Goal: Task Accomplishment & Management: Complete application form

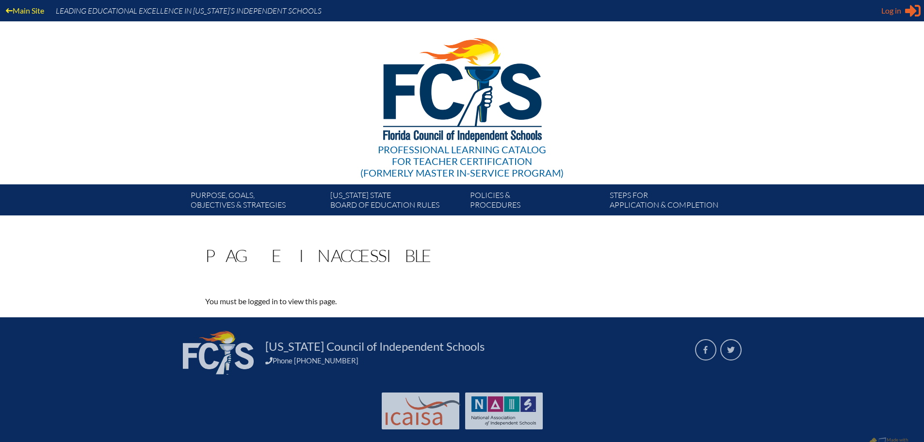
type input "[EMAIL_ADDRESS][DOMAIN_NAME]"
click at [894, 8] on span "Log in" at bounding box center [892, 11] width 20 height 12
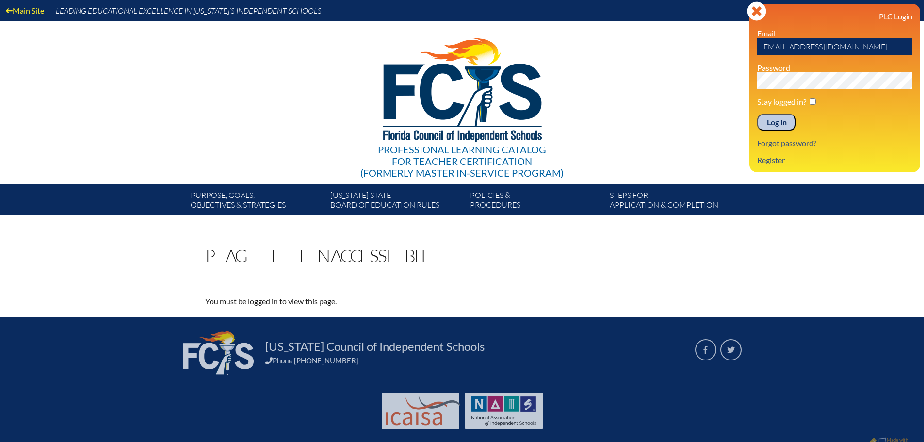
click at [769, 117] on input "Log in" at bounding box center [777, 122] width 39 height 16
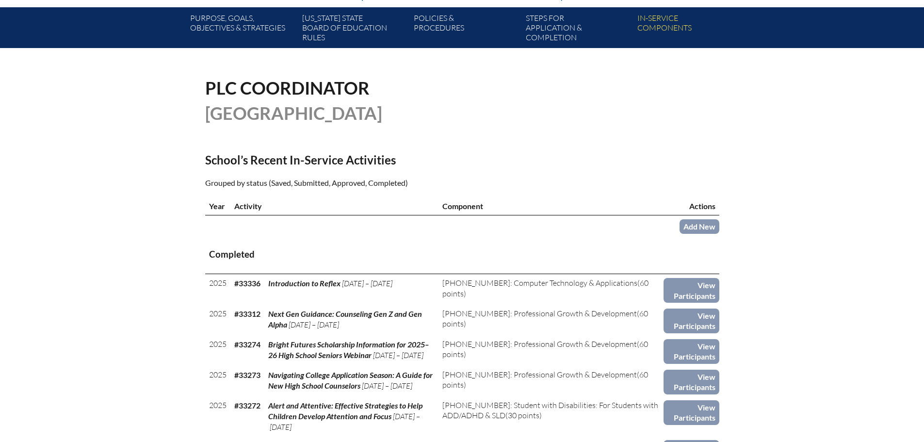
scroll to position [194, 0]
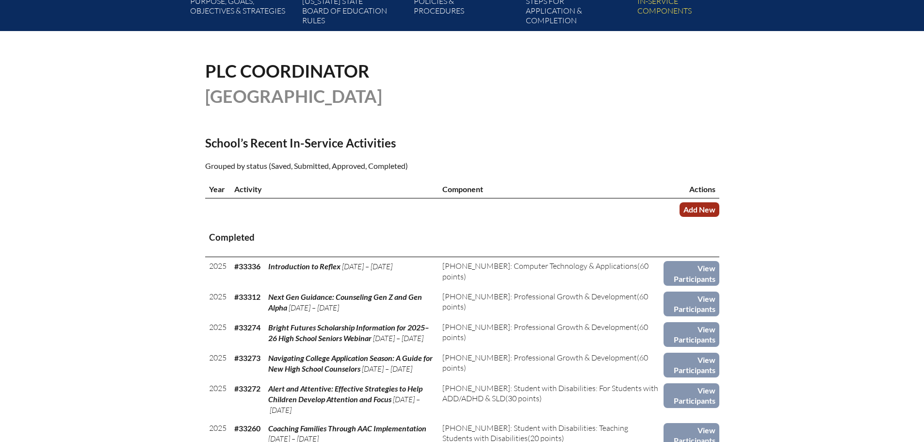
click at [708, 207] on link "Add New" at bounding box center [700, 209] width 40 height 14
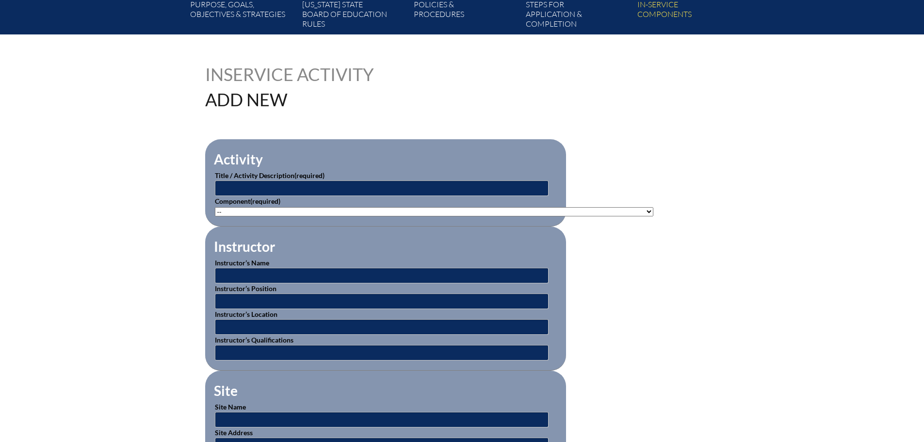
scroll to position [243, 0]
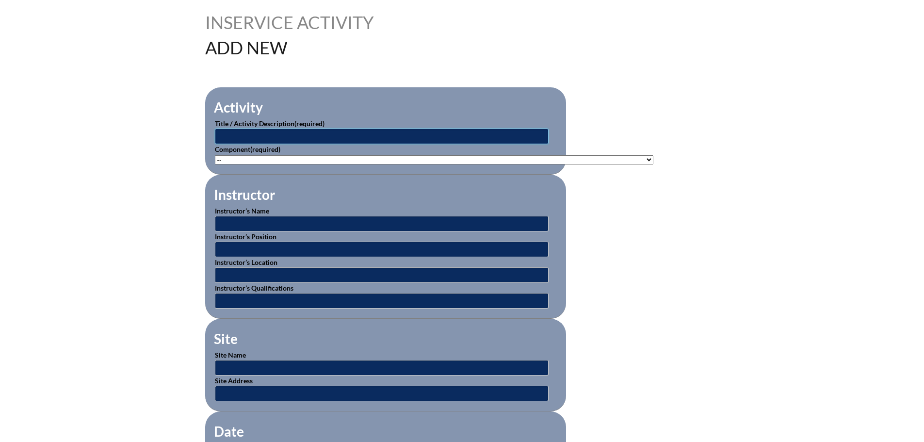
click at [316, 130] on input "text" at bounding box center [382, 137] width 334 height 16
paste input "Mastering A.I. for Differentiating Instruction and Meeting Diverse Needs"
type input "Mastering A.I. for Differentiating Instruction and Meeting Diverse Needs"
click at [427, 156] on select"]"] "-- 1-000-001: Appropriate Art Activities 1-000-002: Concept and Art Process for…" at bounding box center [434, 159] width 439 height 9
select select"]"] "20439"
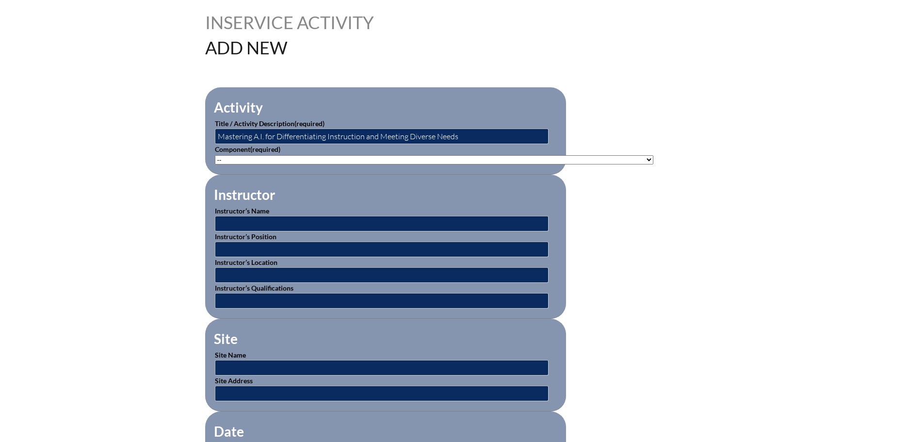
click at [215, 155] on select"]"] "-- 1-000-001: Appropriate Art Activities 1-000-002: Concept and Art Process for…" at bounding box center [434, 159] width 439 height 9
click at [332, 221] on input "text" at bounding box center [382, 224] width 334 height 16
type input "Chelsea Lopez"
click at [339, 245] on input "text" at bounding box center [382, 250] width 334 height 16
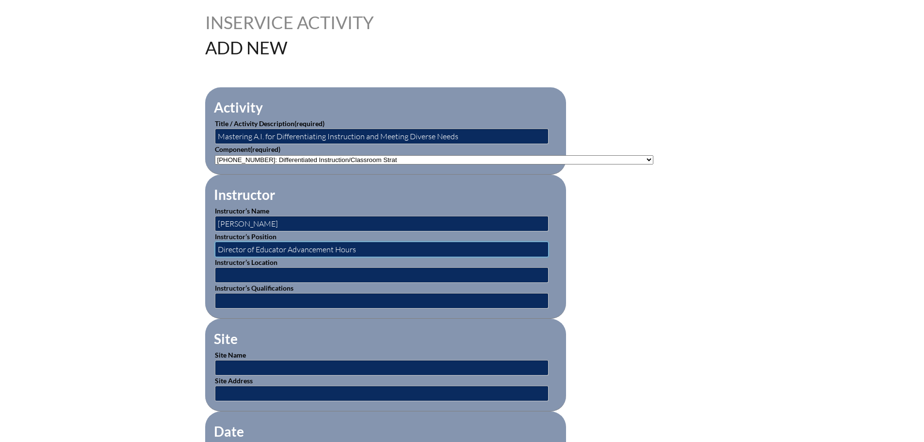
drag, startPoint x: 388, startPoint y: 244, endPoint x: 333, endPoint y: 247, distance: 55.4
click at [333, 247] on input "Director of Educator Advancement Hours" at bounding box center [382, 250] width 334 height 16
type input "Director of Educator Advancement"
click at [347, 272] on input "text" at bounding box center [382, 275] width 334 height 16
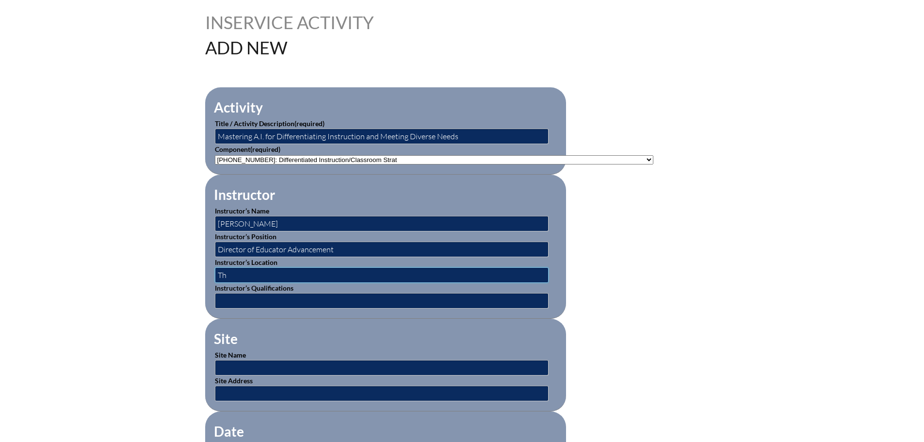
type input "T"
type input "online"
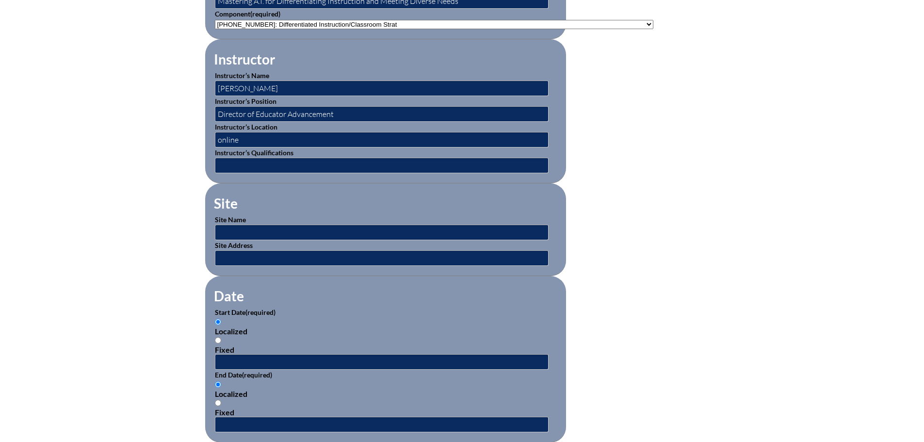
scroll to position [388, 0]
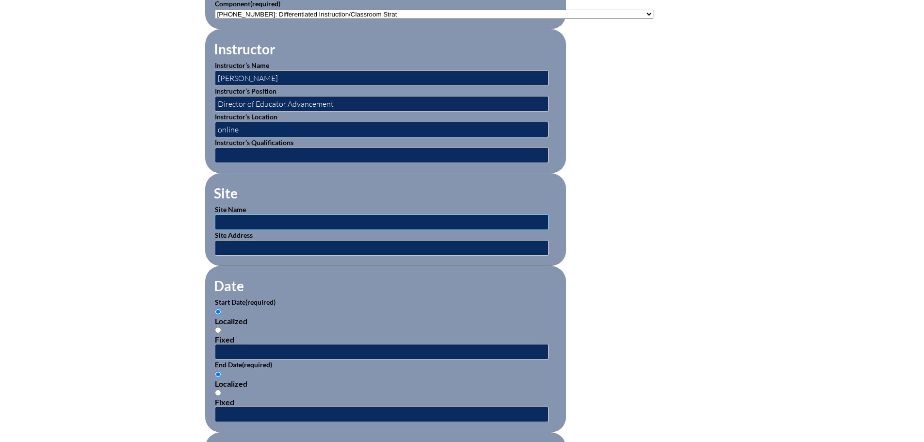
click at [410, 217] on input "text" at bounding box center [382, 222] width 334 height 16
type input "The Social Institute"
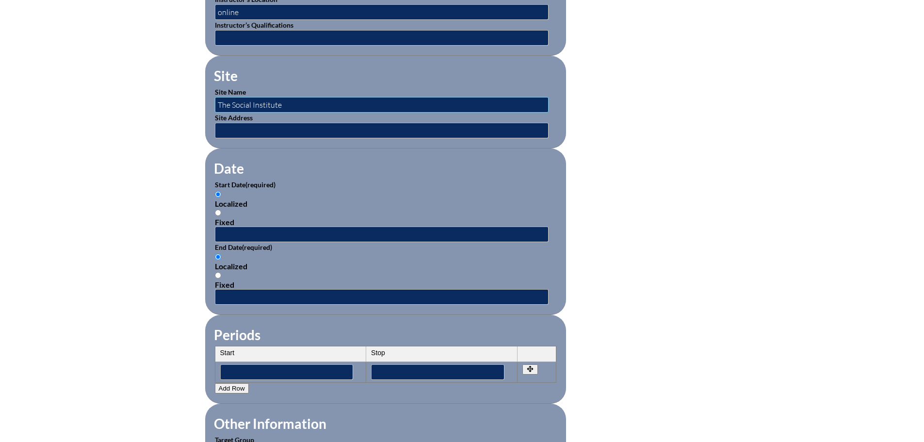
scroll to position [534, 0]
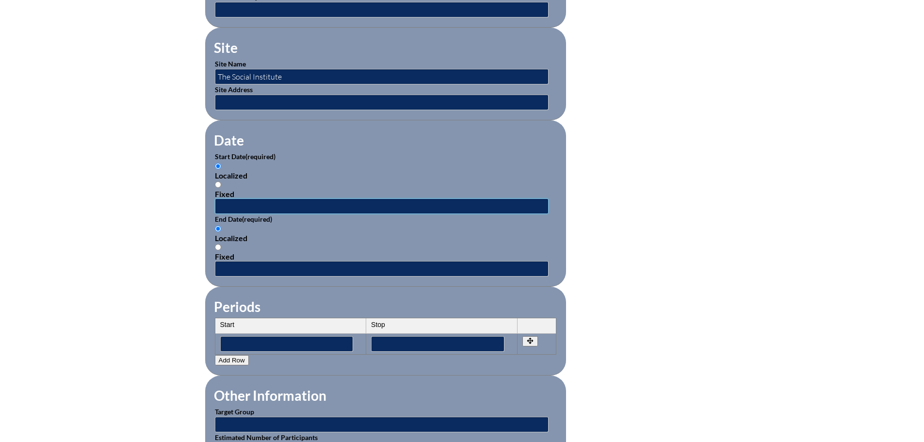
click at [280, 199] on input "text" at bounding box center [382, 206] width 334 height 16
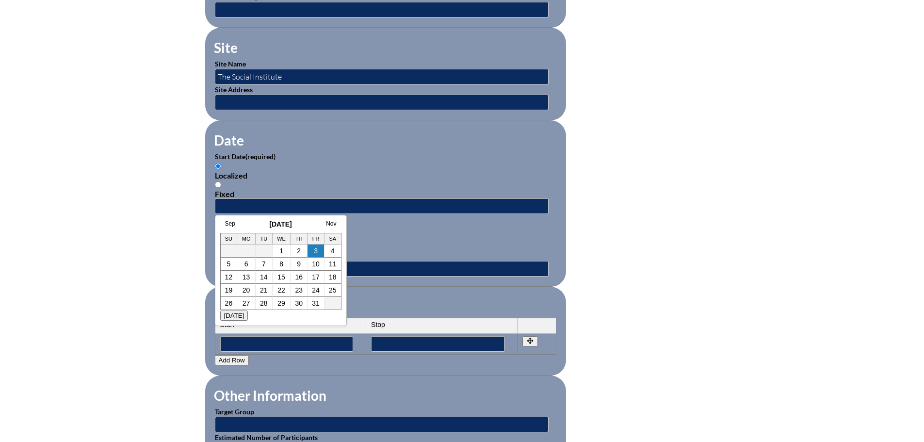
click at [247, 228] on h3 "October 2025" at bounding box center [280, 224] width 121 height 8
click at [300, 249] on link "2" at bounding box center [299, 251] width 4 height 8
type input "2025-10-02 7:50 AM"
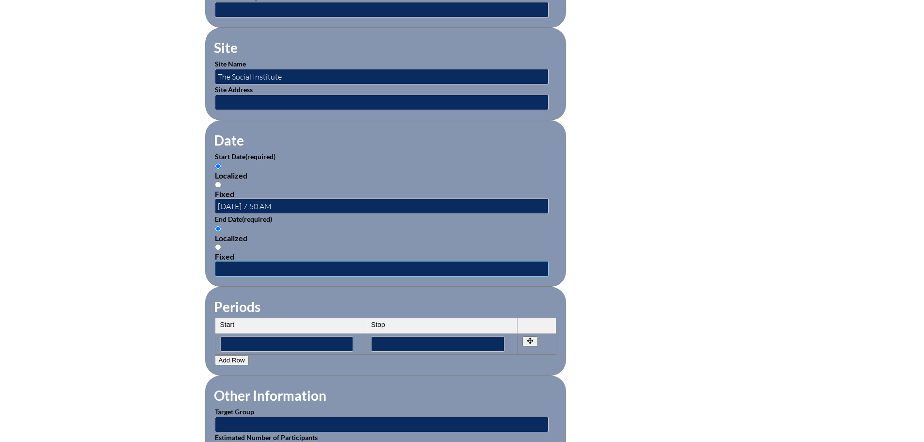
click at [282, 265] on input "text" at bounding box center [382, 269] width 334 height 16
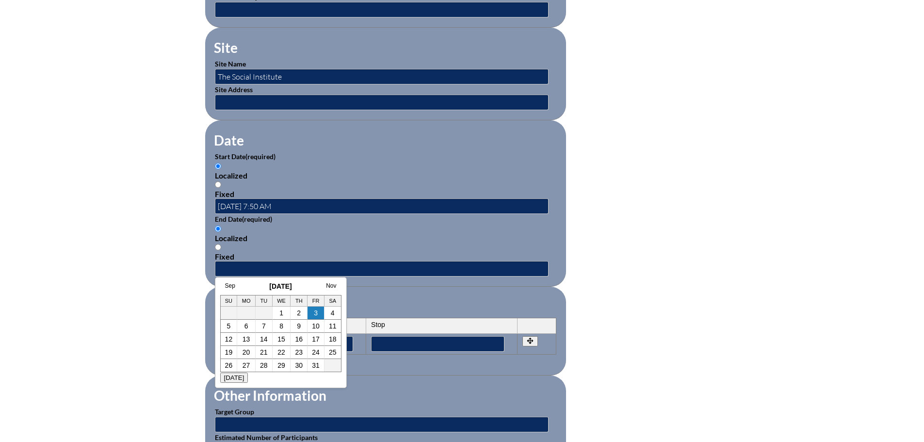
click at [247, 284] on h3 "October 2025" at bounding box center [280, 286] width 121 height 8
click at [298, 314] on link "2" at bounding box center [299, 313] width 4 height 8
type input "2025-10-02 7:50 AM"
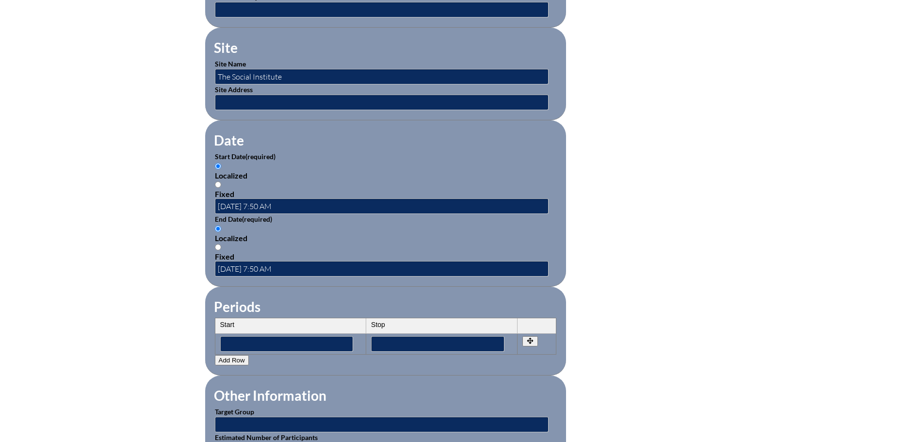
click at [370, 288] on fieldset "Periods Start Stop No rows created Add new row Start Stop Start Stop" at bounding box center [385, 331] width 361 height 89
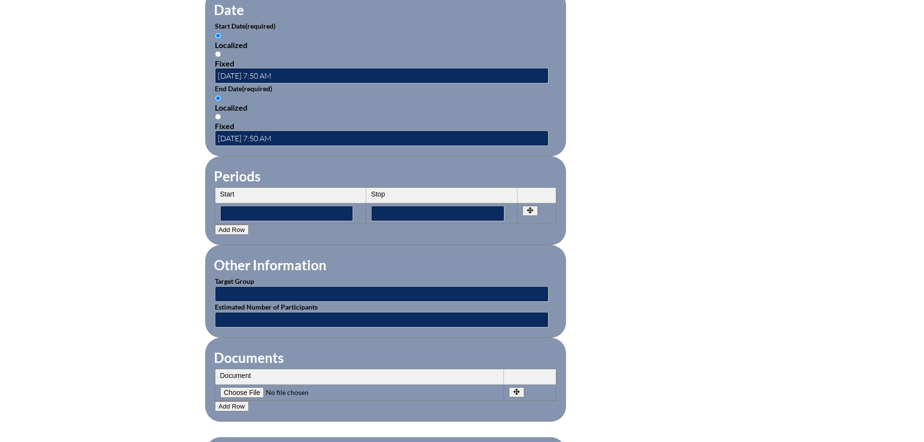
scroll to position [679, 0]
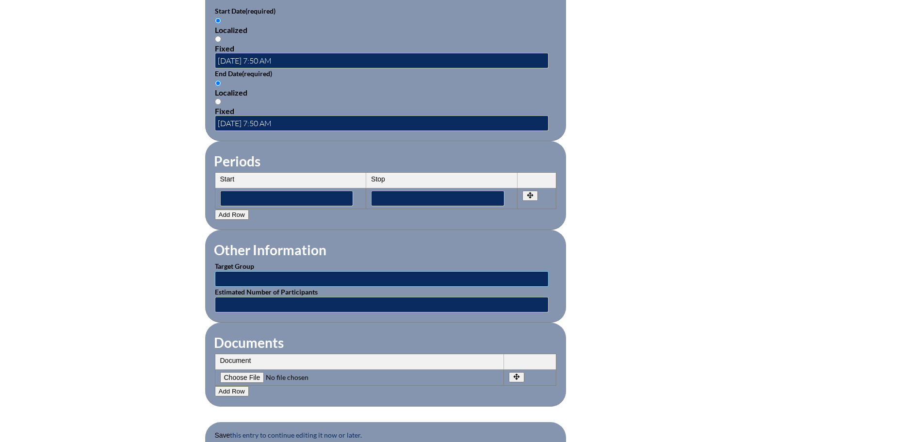
click at [274, 272] on input "text" at bounding box center [382, 279] width 334 height 16
type input "Classroom Teachers"
click at [241, 372] on input"] "file" at bounding box center [286, 377] width 132 height 11
type input"] "C:\fakepath\Mastering A.I. for Differentiating Instruction and Meeting Diverse …"
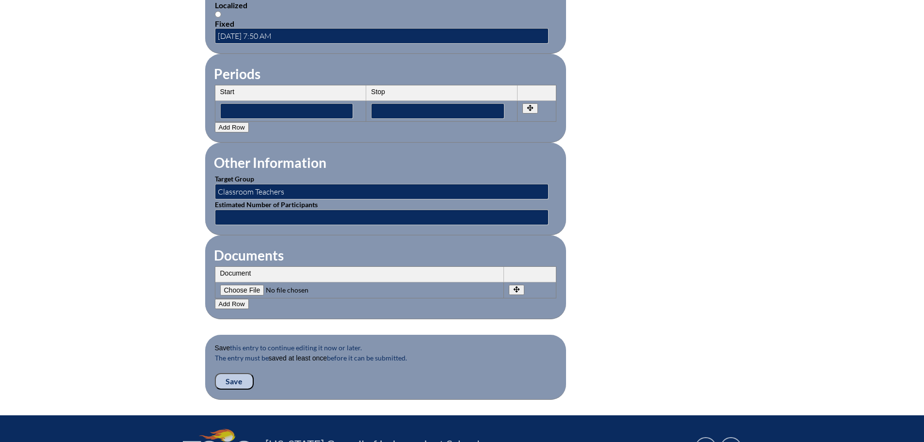
scroll to position [873, 0]
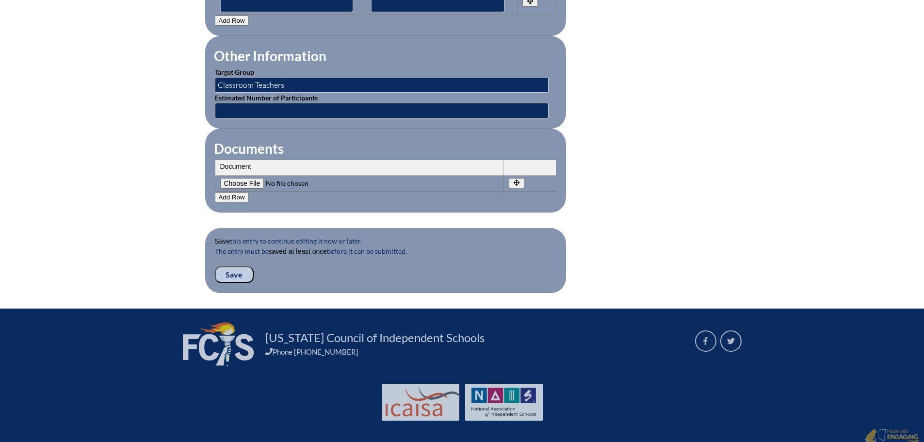
click at [237, 266] on input "Save" at bounding box center [234, 274] width 39 height 16
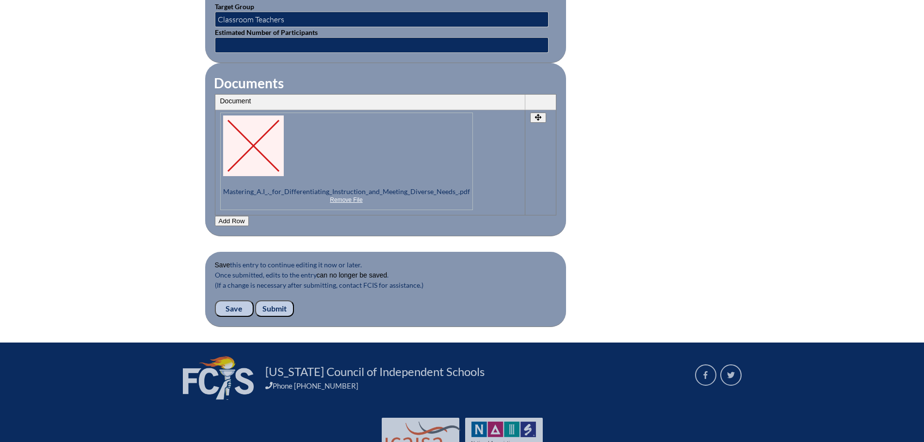
scroll to position [1008, 0]
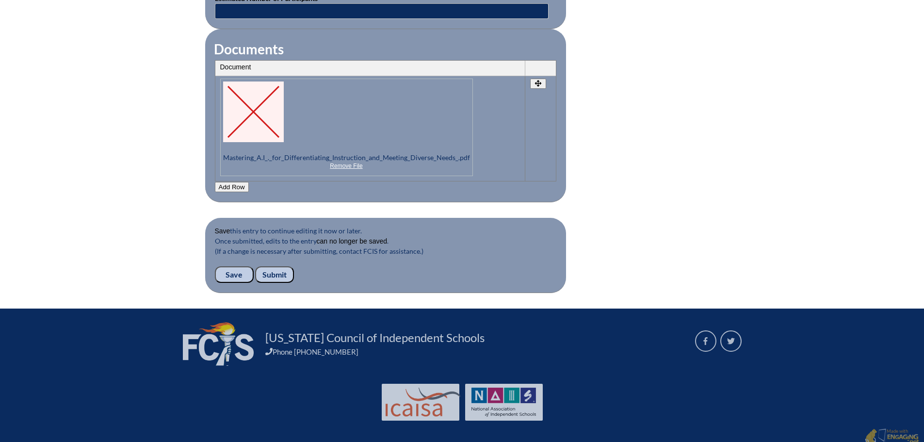
click at [282, 267] on input "Submit" at bounding box center [274, 274] width 39 height 16
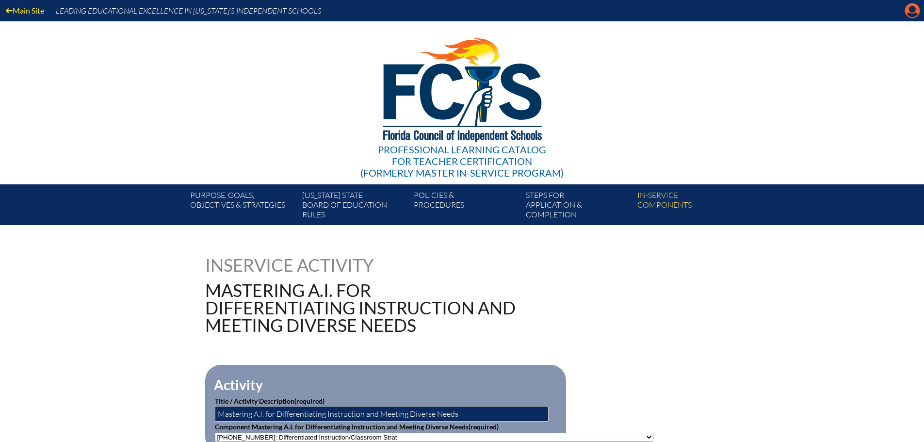
click at [913, 10] on icon "Manage account" at bounding box center [913, 11] width 16 height 16
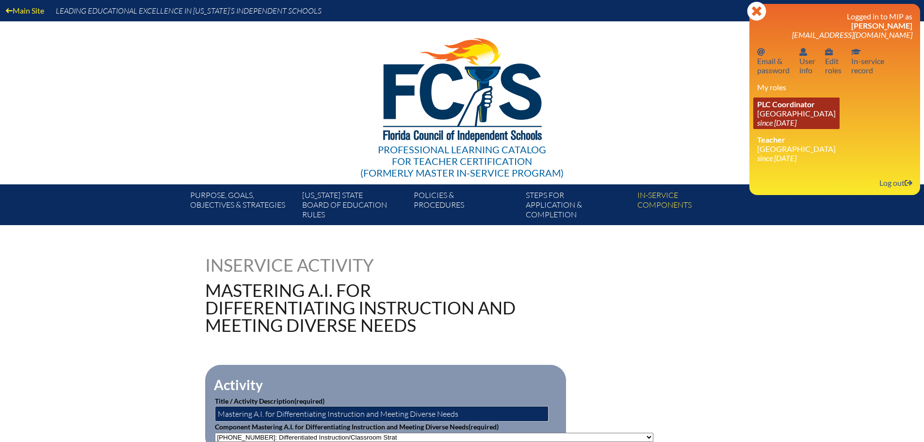
click at [814, 103] on span "PLC Coordinator" at bounding box center [787, 103] width 58 height 9
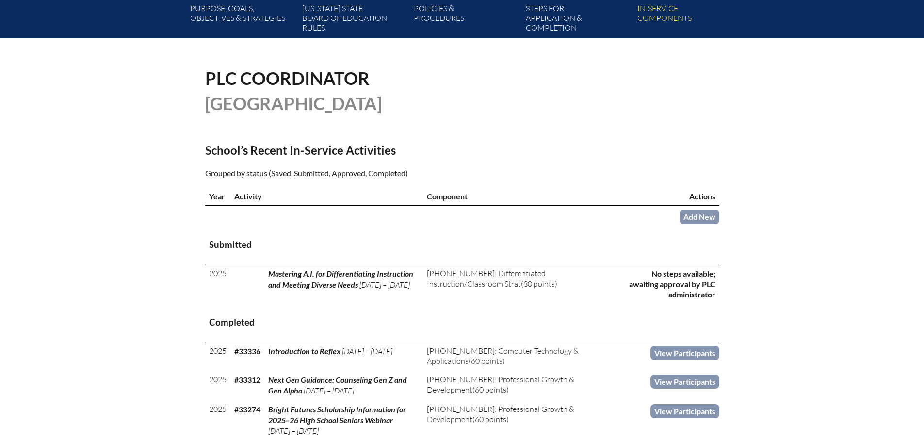
scroll to position [194, 0]
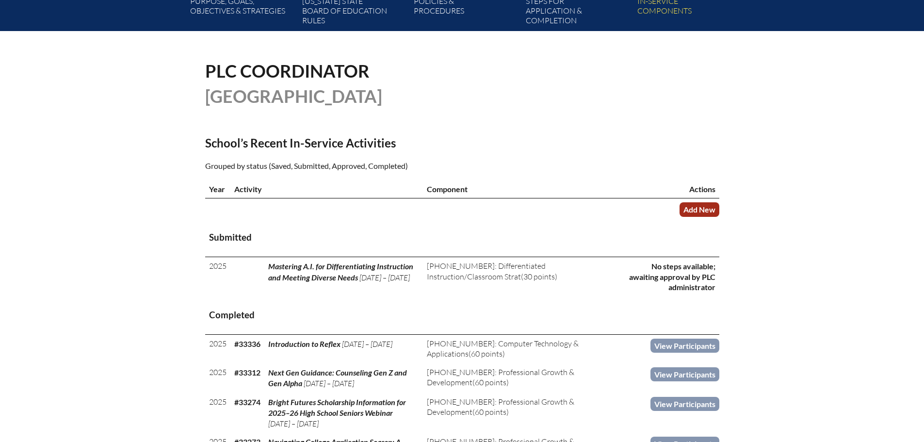
click at [695, 214] on link "Add New" at bounding box center [700, 209] width 40 height 14
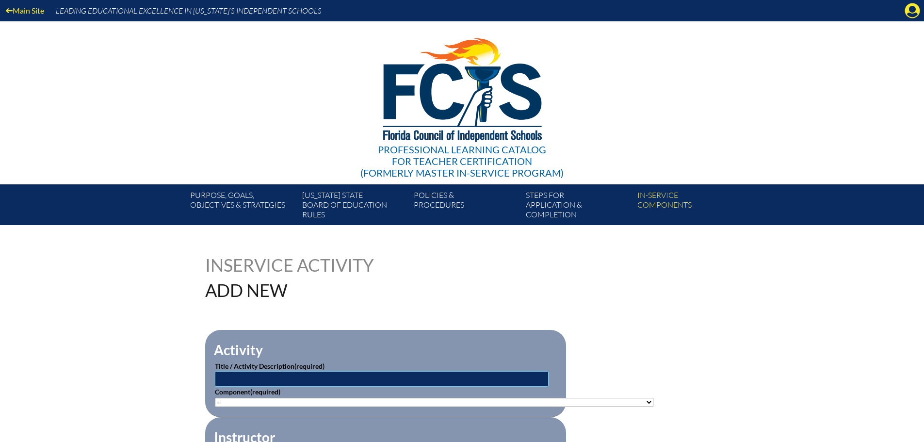
click at [385, 374] on input "text" at bounding box center [382, 379] width 334 height 16
paste input "Preparing For Your First Year in Department Leadership"
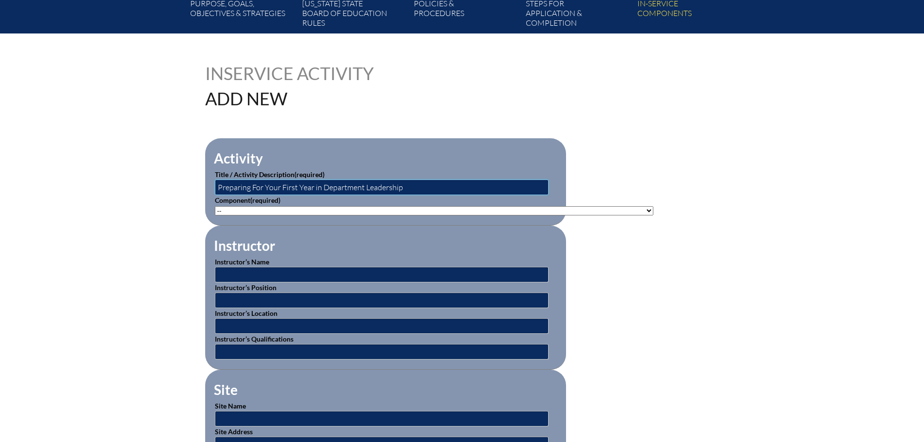
scroll to position [194, 0]
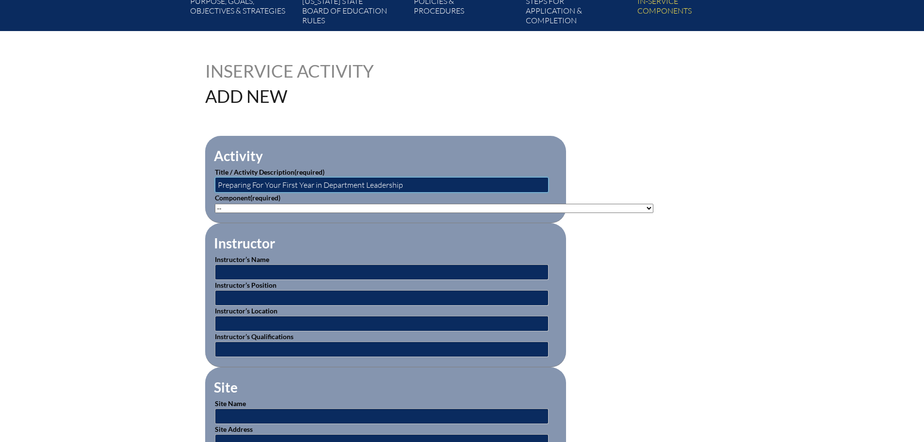
type input "Preparing For Your First Year in Department Leadership"
click at [478, 205] on select"]"] "-- 1-000-001: Appropriate Art Activities 1-000-002: Concept and Art Process for…" at bounding box center [434, 208] width 439 height 9
select select"]"] "20499"
click at [215, 204] on select"]"] "-- 1-000-001: Appropriate Art Activities 1-000-002: Concept and Art Process for…" at bounding box center [434, 208] width 439 height 9
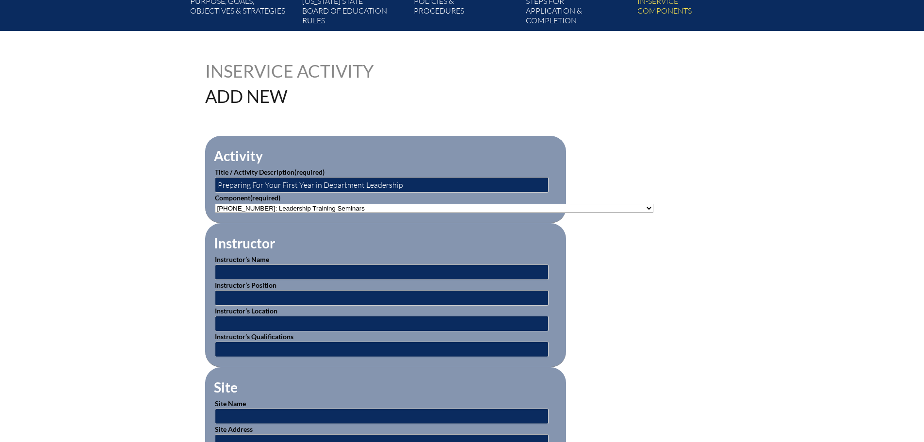
click at [542, 209] on select"]"] "-- 1-000-001: Appropriate Art Activities 1-000-002: Concept and Art Process for…" at bounding box center [434, 208] width 439 height 9
click at [367, 267] on input "text" at bounding box center [382, 272] width 334 height 16
type input "One Schoolhouse"
type input "online"
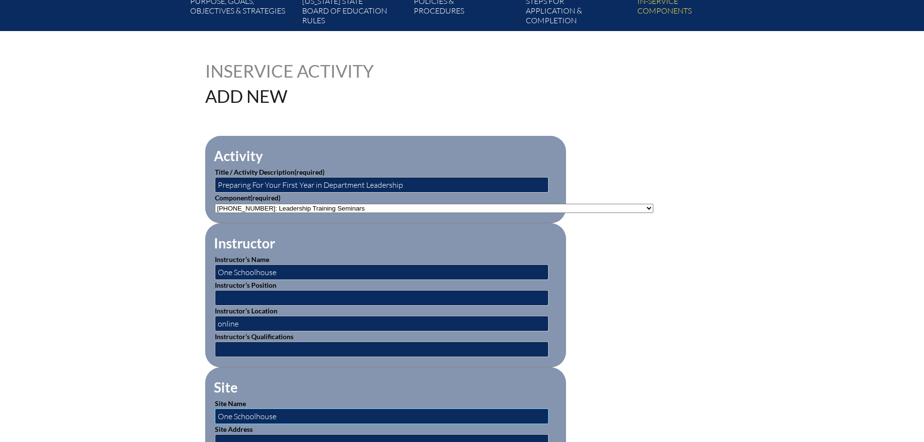
type input "One Schoolhouse"
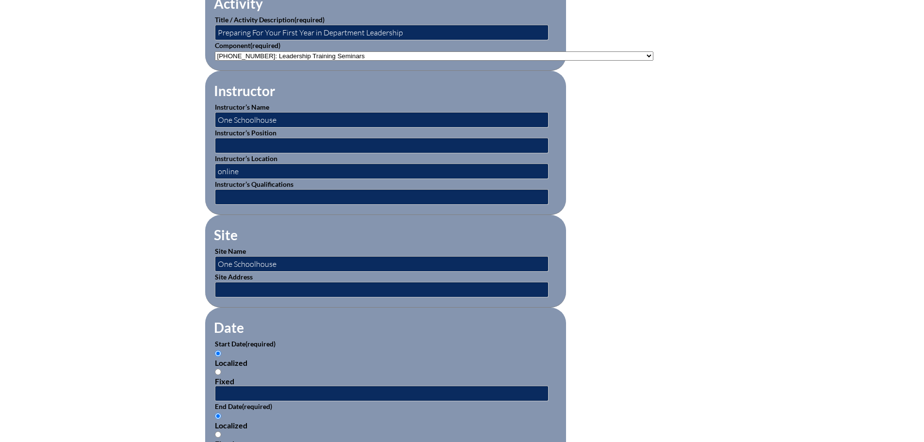
scroll to position [485, 0]
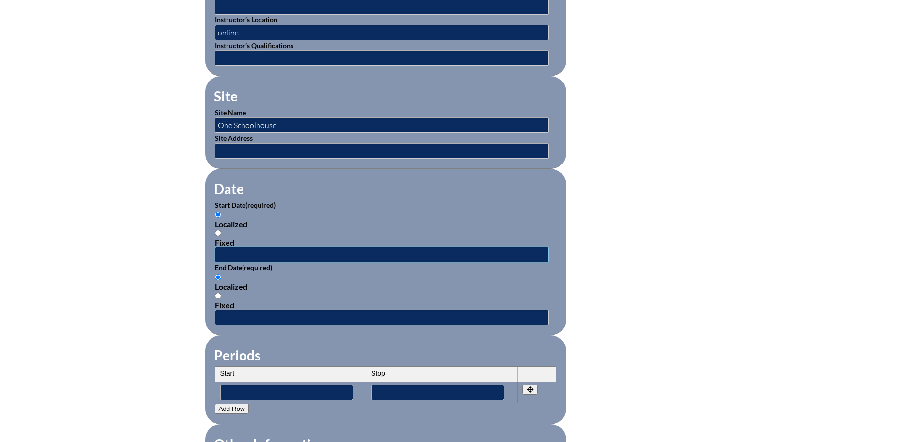
click at [386, 247] on input "text" at bounding box center [382, 255] width 334 height 16
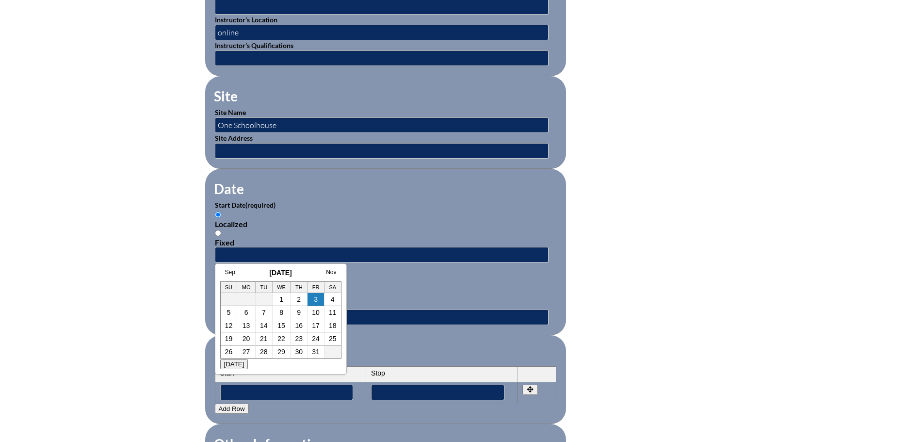
click at [245, 274] on h3 "October 2025" at bounding box center [280, 273] width 121 height 8
click at [298, 296] on link "2" at bounding box center [299, 300] width 4 height 8
type input "2025-10-02 7:58 AM"
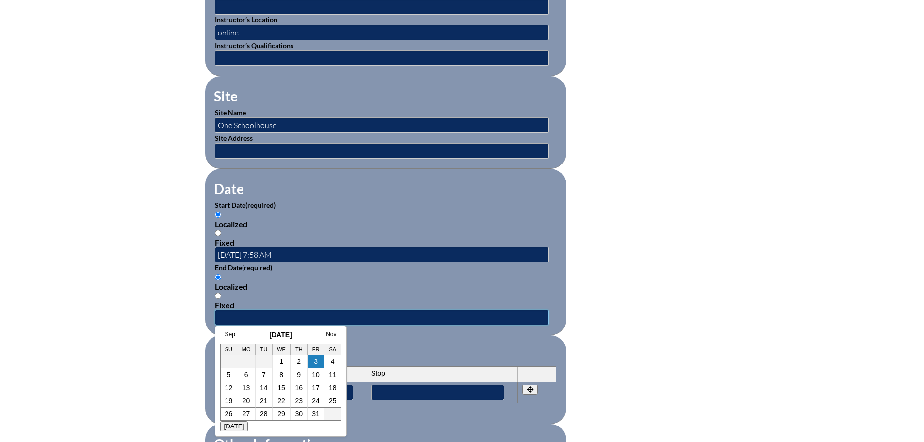
click at [298, 310] on input "text" at bounding box center [382, 318] width 334 height 16
click at [247, 333] on h3 "October 2025" at bounding box center [280, 335] width 121 height 8
click at [298, 362] on link "2" at bounding box center [299, 362] width 4 height 8
type input "2025-10-02 7:59 AM"
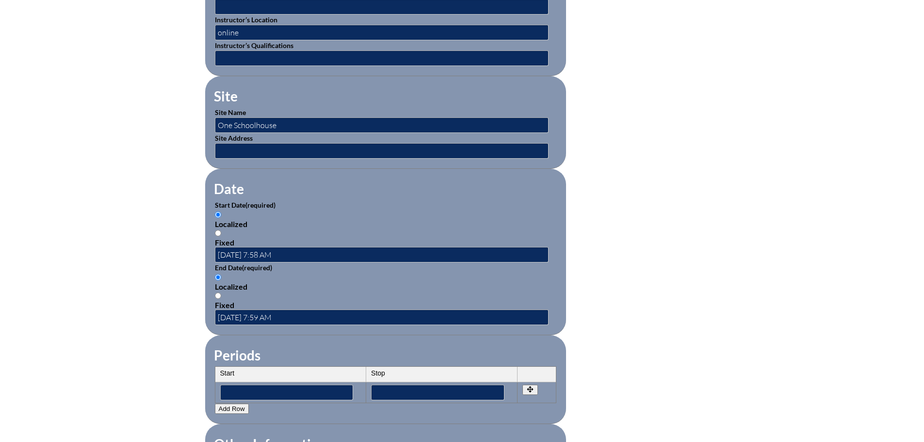
click at [488, 286] on div "Localized Fixed" at bounding box center [386, 291] width 342 height 37
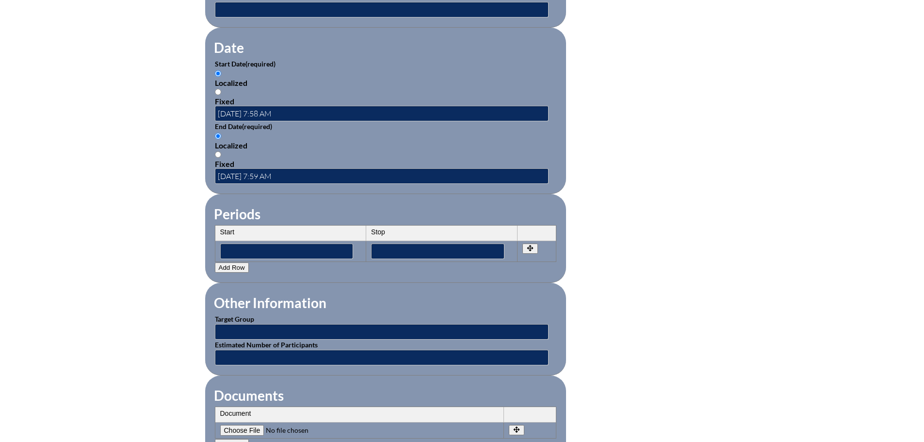
scroll to position [631, 0]
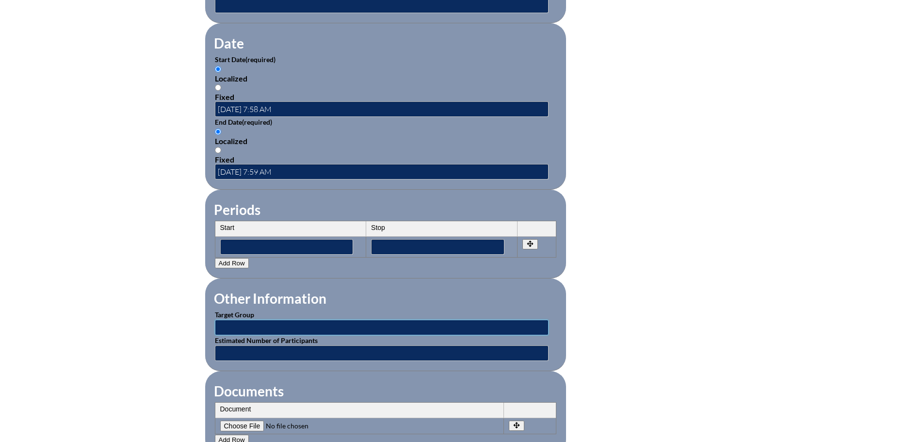
click at [272, 322] on input "text" at bounding box center [382, 328] width 334 height 16
type input "New Department Heads"
click at [412, 286] on fieldset "Other Information Target Group New Department Heads Estimated Number of Partici…" at bounding box center [385, 325] width 361 height 93
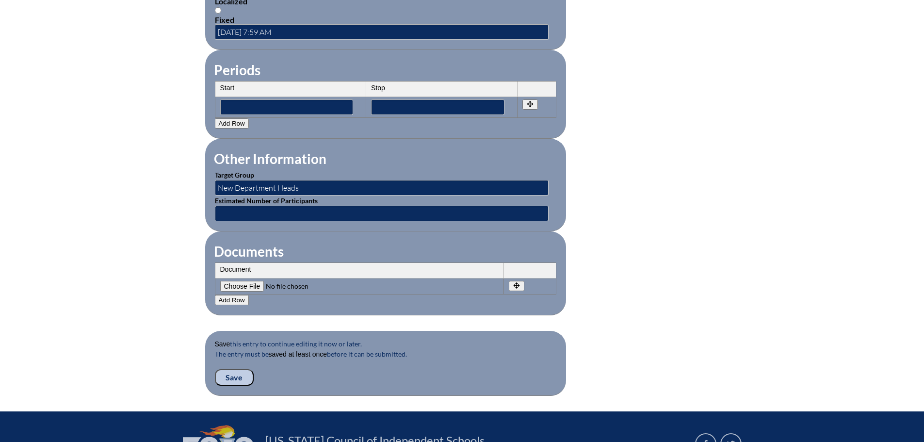
scroll to position [776, 0]
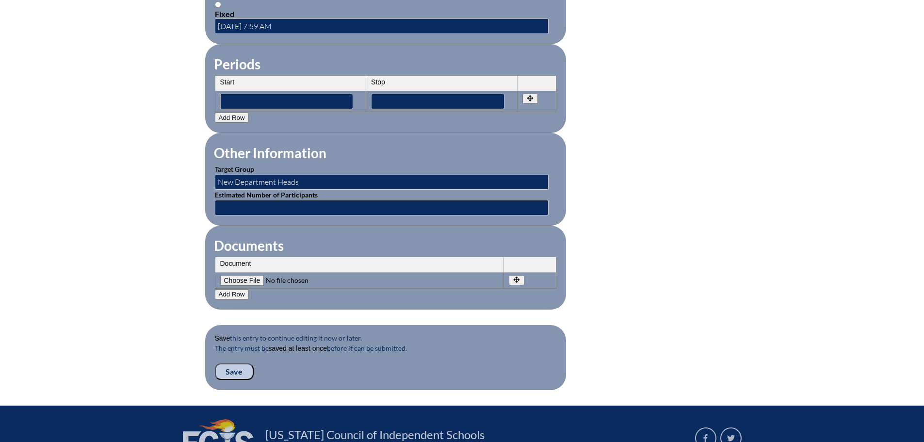
click at [244, 275] on input"] "file" at bounding box center [286, 280] width 132 height 11
type input"] "C:\fakepath\Preparing For Your First Year in Department Leadership.pdf"
click at [238, 363] on input "Save" at bounding box center [234, 371] width 39 height 16
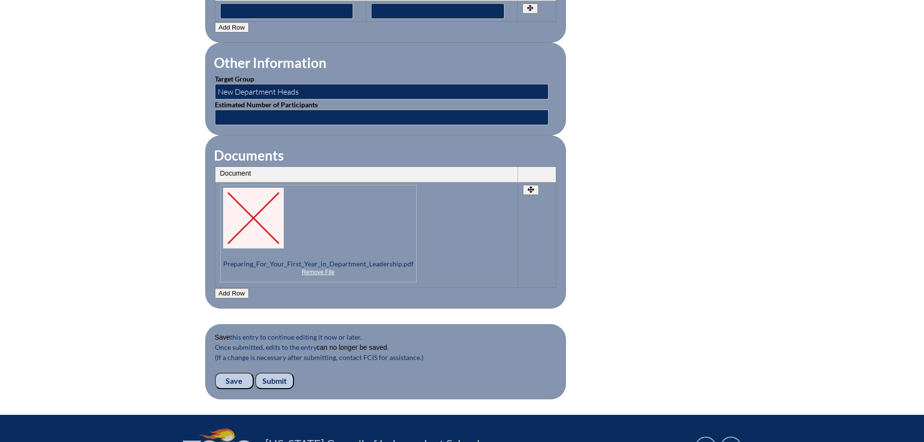
scroll to position [990, 0]
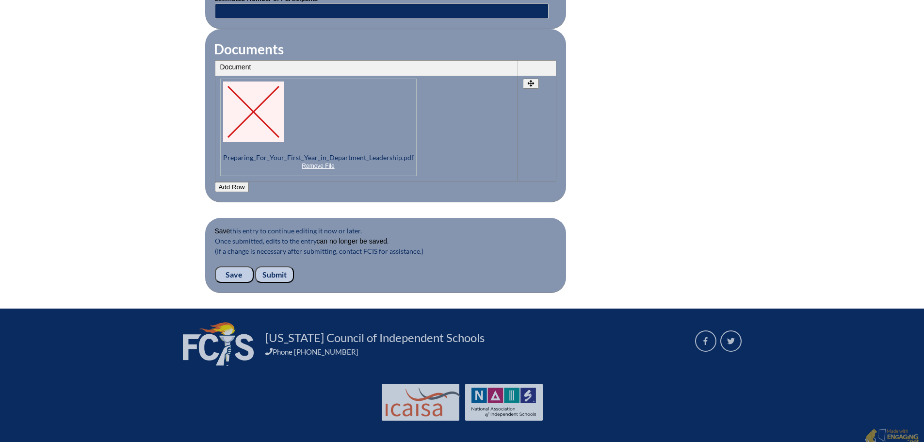
click at [276, 268] on input "Submit" at bounding box center [274, 274] width 39 height 16
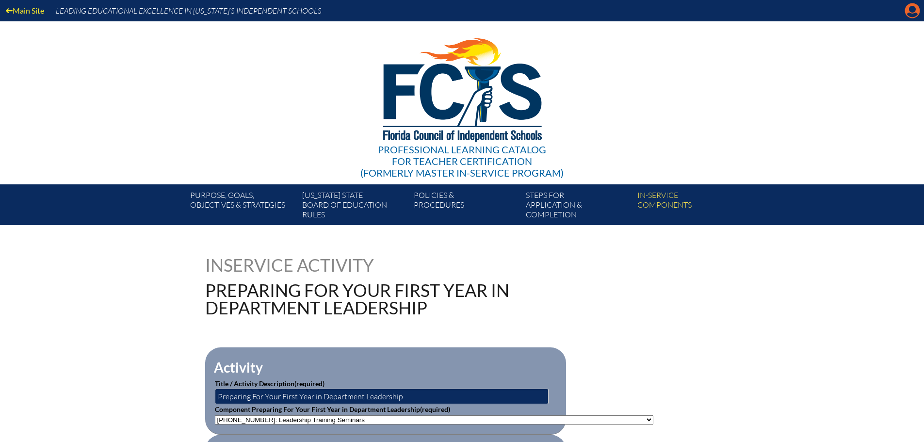
drag, startPoint x: 904, startPoint y: 9, endPoint x: 912, endPoint y: 8, distance: 8.3
click at [911, 8] on div "Main Site Leading Educational Excellence in [US_STATE]’s Independent Schools Pr…" at bounding box center [462, 112] width 924 height 225
drag, startPoint x: 912, startPoint y: 8, endPoint x: 905, endPoint y: 13, distance: 8.5
click at [912, 8] on icon "Manage account" at bounding box center [913, 11] width 16 height 16
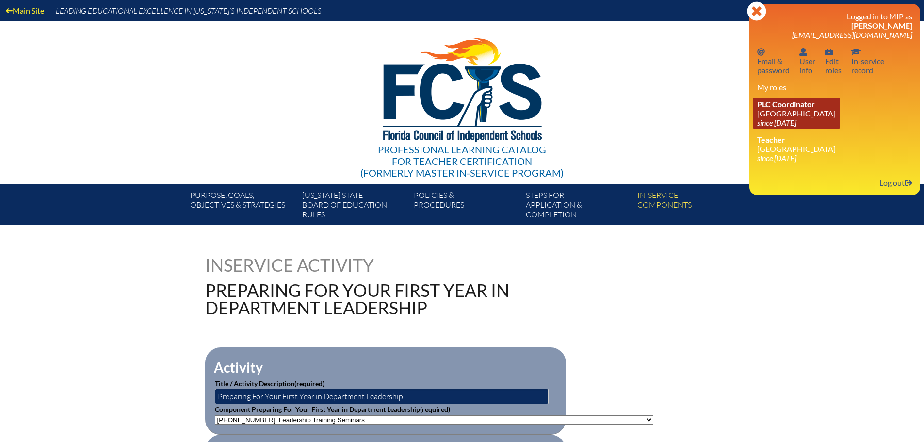
click at [793, 109] on link "PLC Coordinator Canterbury School since 2021 Aug 2" at bounding box center [797, 114] width 86 height 32
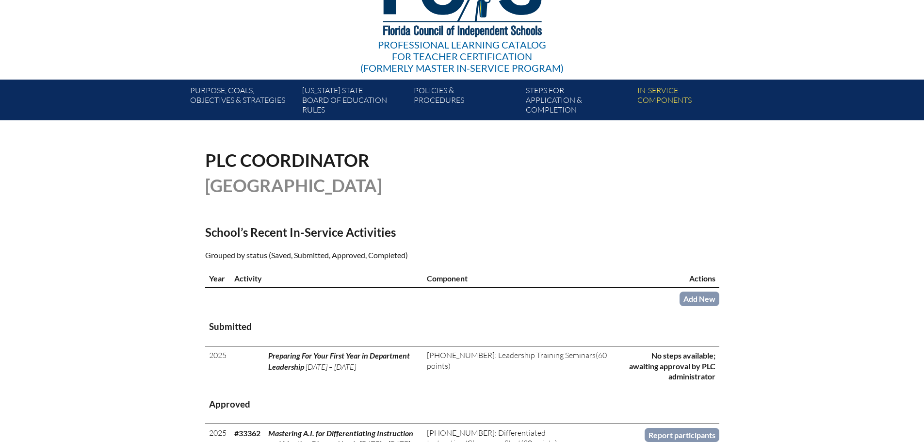
scroll to position [243, 0]
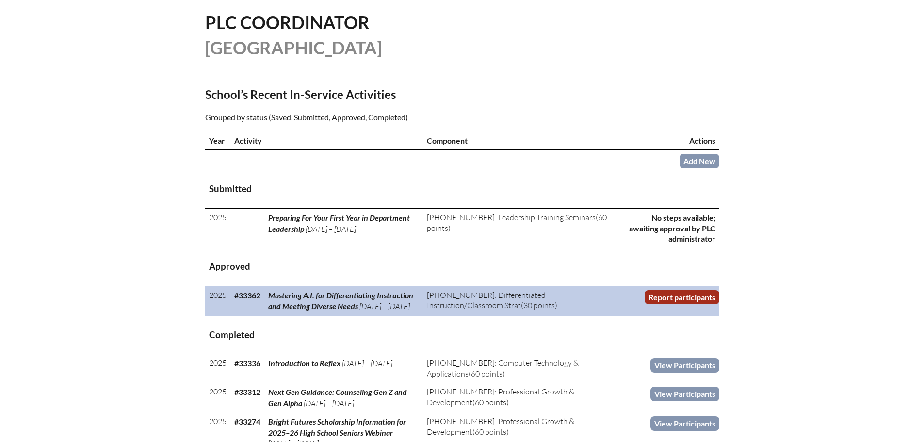
click at [692, 293] on link "Report participants" at bounding box center [682, 297] width 75 height 14
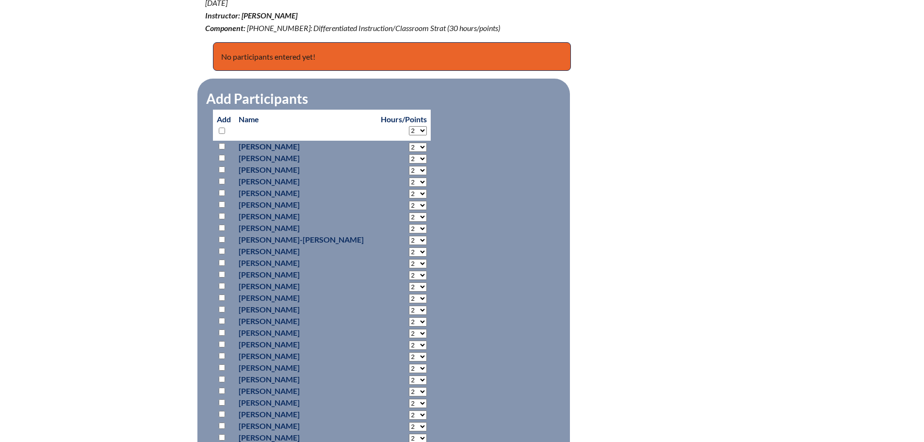
scroll to position [437, 0]
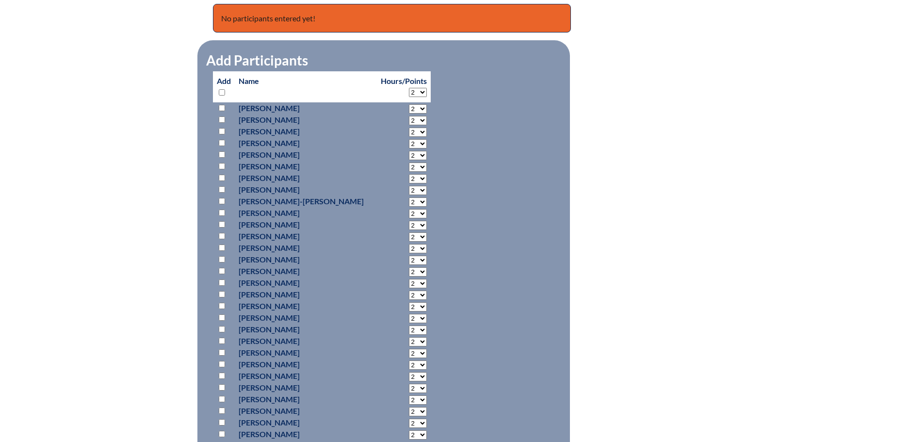
click at [221, 280] on input "checkbox" at bounding box center [222, 283] width 6 height 6
checkbox input "true"
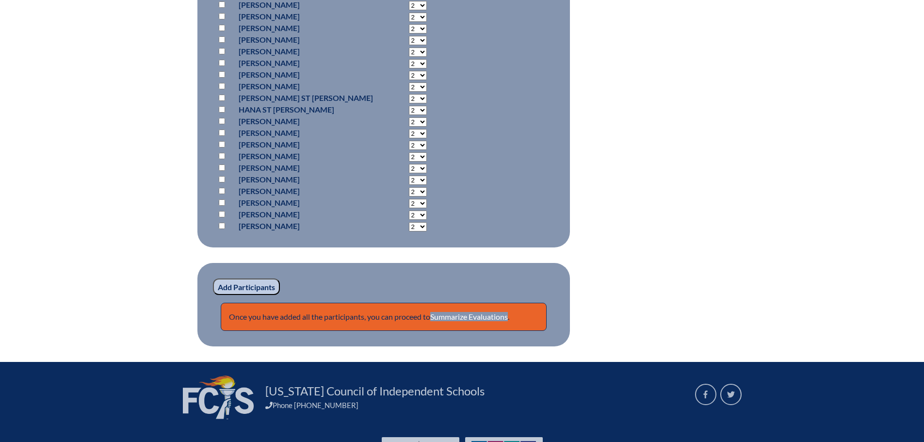
scroll to position [925, 0]
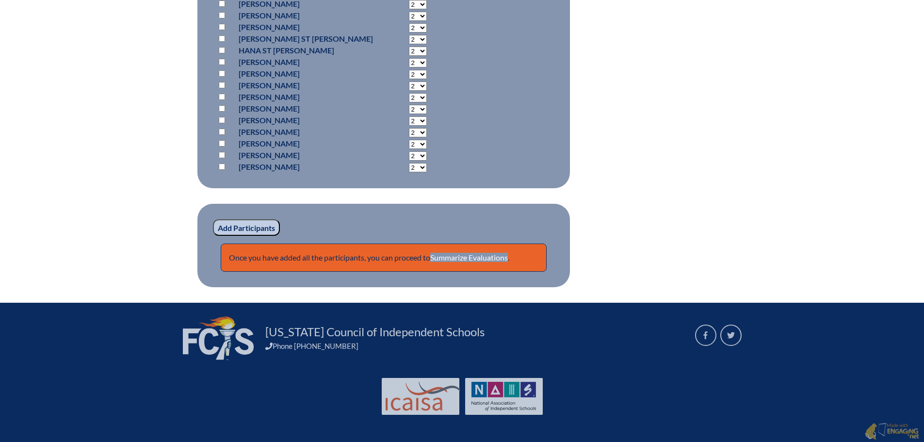
click at [241, 225] on input "Add Participants" at bounding box center [246, 227] width 67 height 16
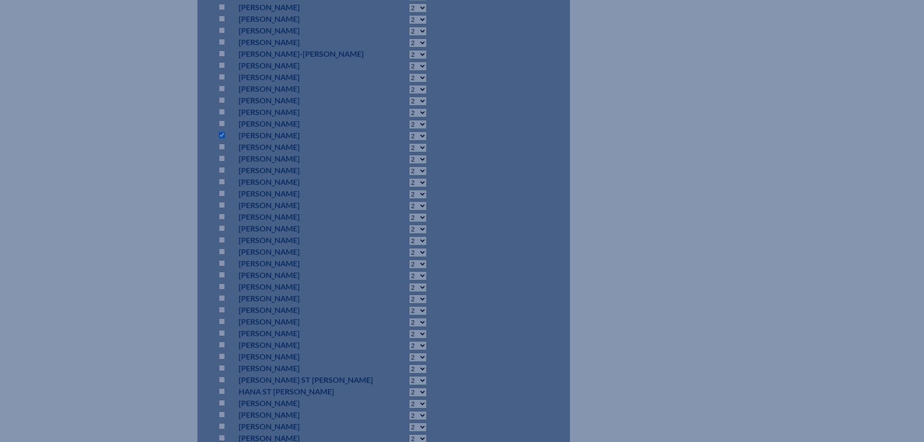
scroll to position [392, 0]
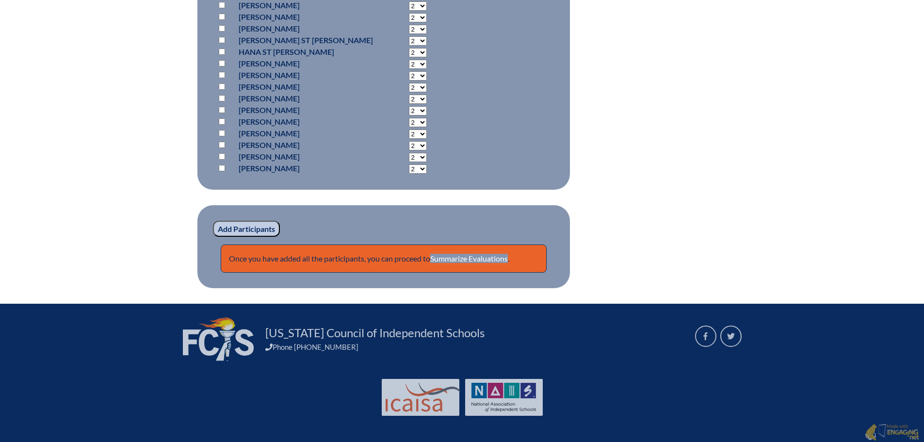
scroll to position [967, 0]
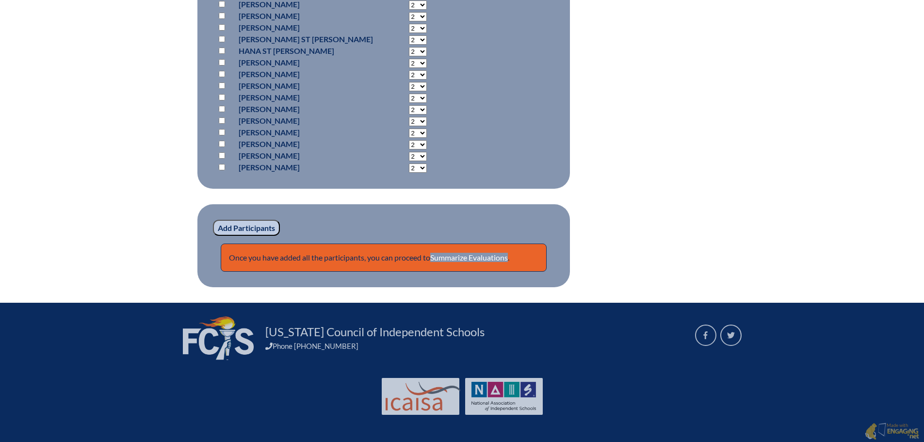
drag, startPoint x: 459, startPoint y: 253, endPoint x: 523, endPoint y: 249, distance: 63.7
click at [459, 253] on link "Summarize Evaluations" at bounding box center [469, 257] width 78 height 9
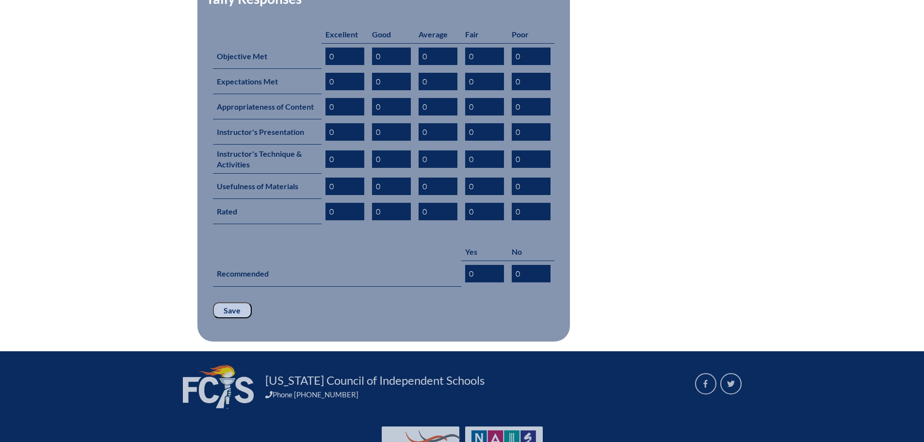
scroll to position [502, 0]
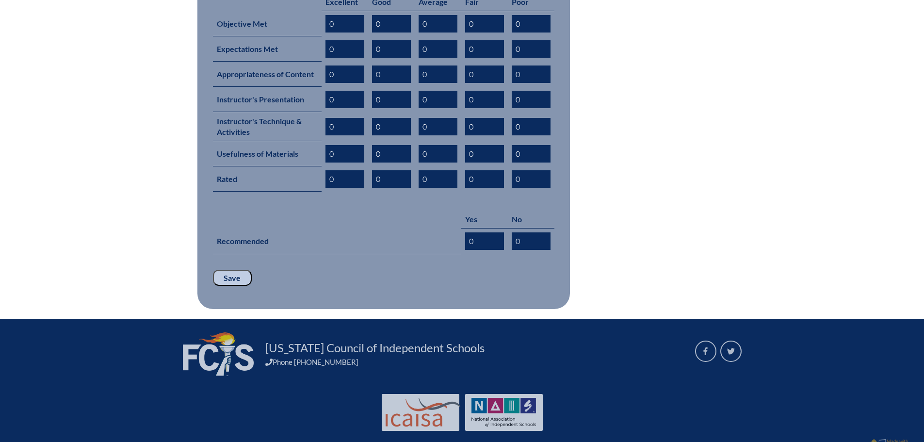
click at [237, 270] on input "Save" at bounding box center [232, 278] width 39 height 16
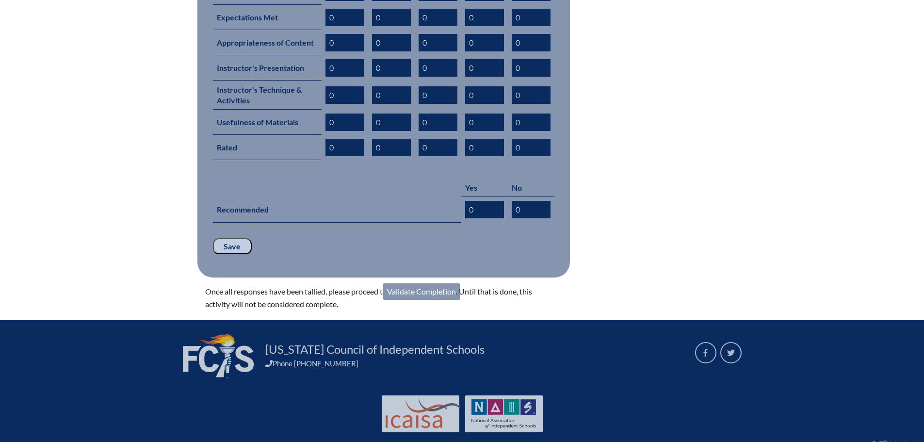
scroll to position [535, 0]
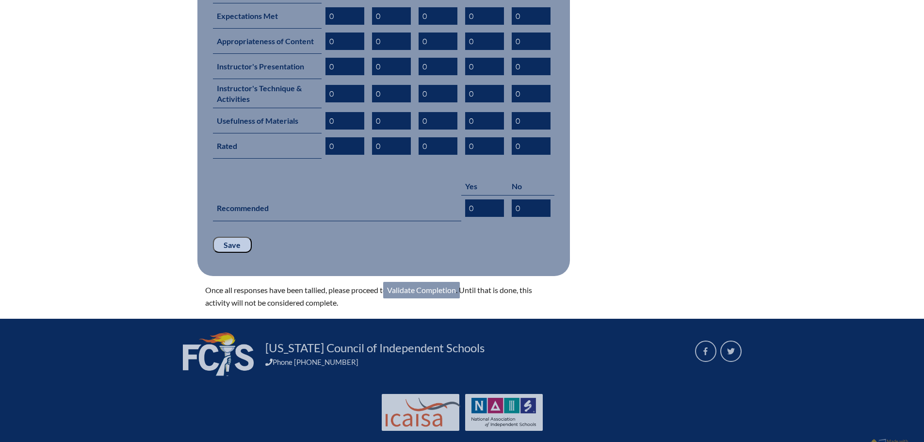
click at [410, 282] on link "Validate Completion" at bounding box center [421, 290] width 77 height 16
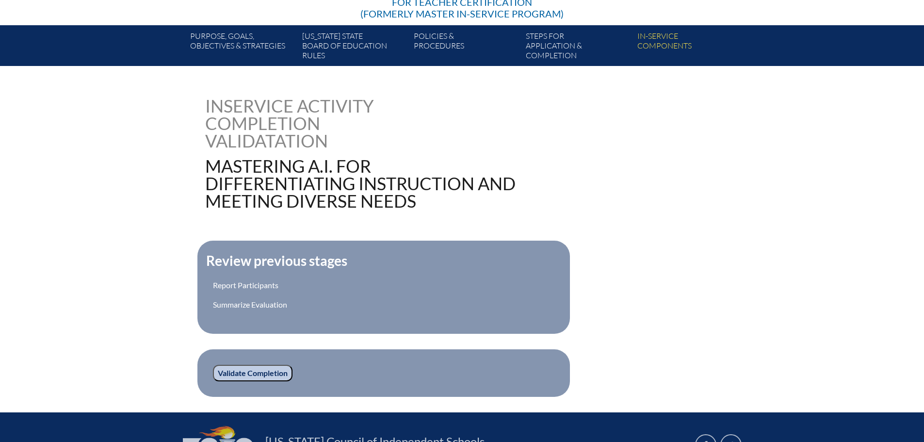
scroll to position [269, 0]
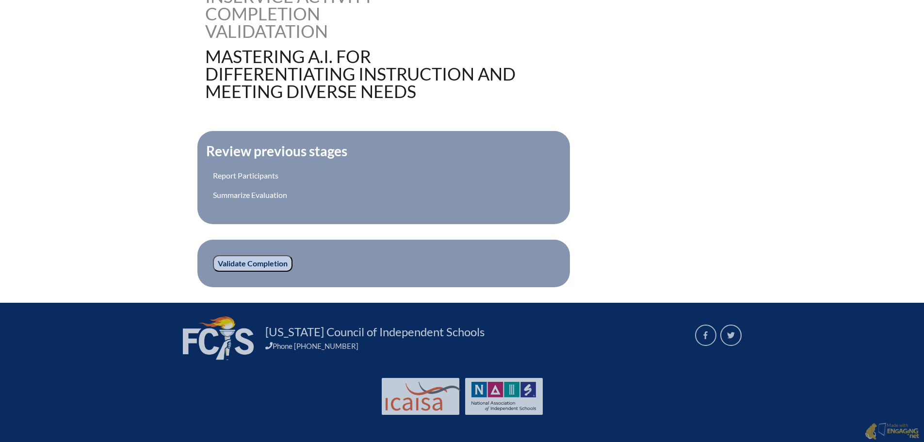
click at [249, 260] on input "Validate Completion" at bounding box center [253, 263] width 80 height 16
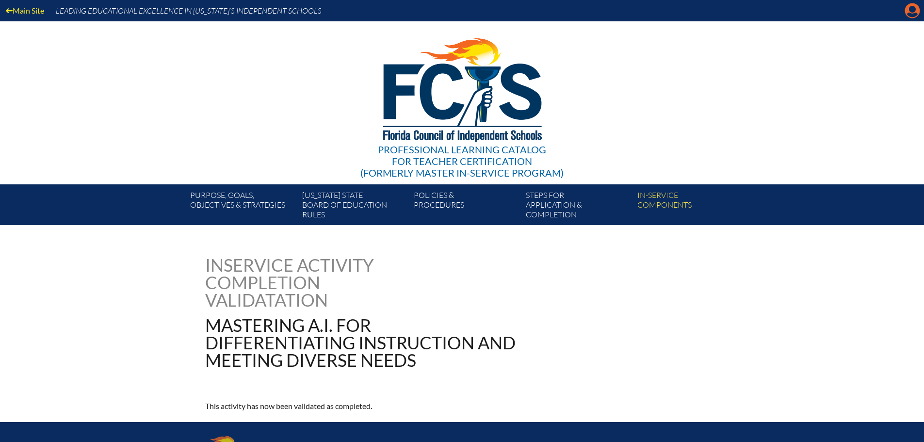
click at [908, 9] on icon at bounding box center [913, 10] width 15 height 15
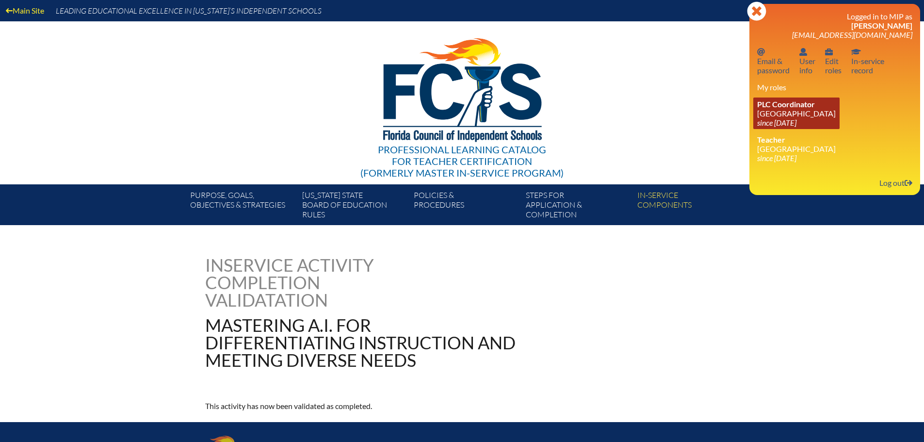
drag, startPoint x: 773, startPoint y: 116, endPoint x: 783, endPoint y: 118, distance: 10.8
click at [773, 116] on link "PLC Coordinator Canterbury School since 2021 Aug 2" at bounding box center [797, 114] width 86 height 32
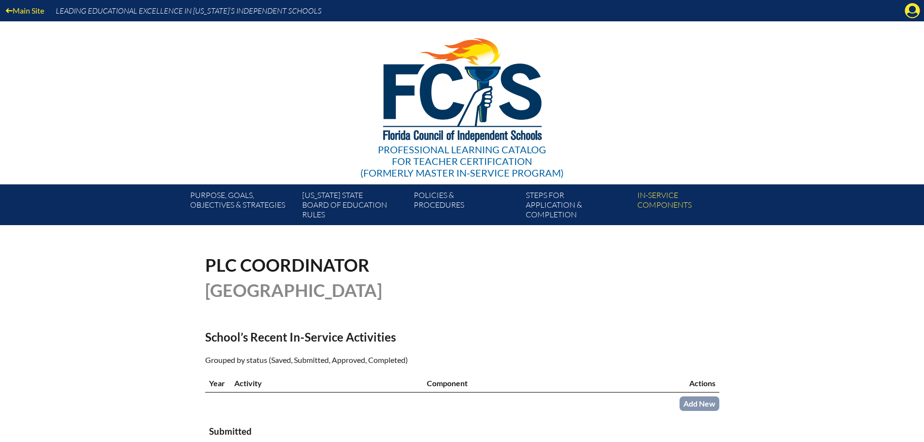
scroll to position [243, 0]
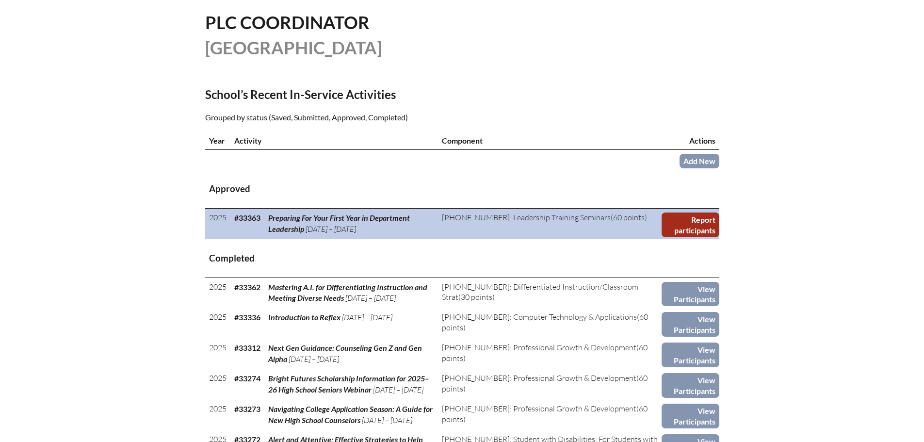
click at [691, 229] on link "Report participants" at bounding box center [690, 225] width 57 height 25
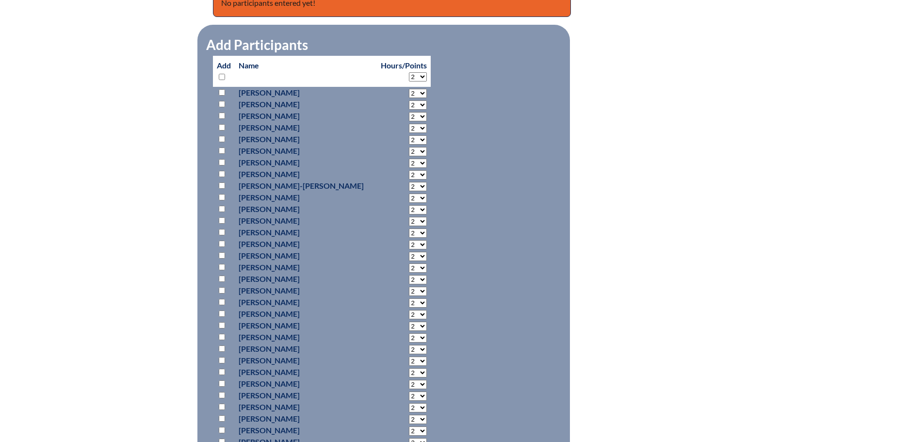
scroll to position [437, 0]
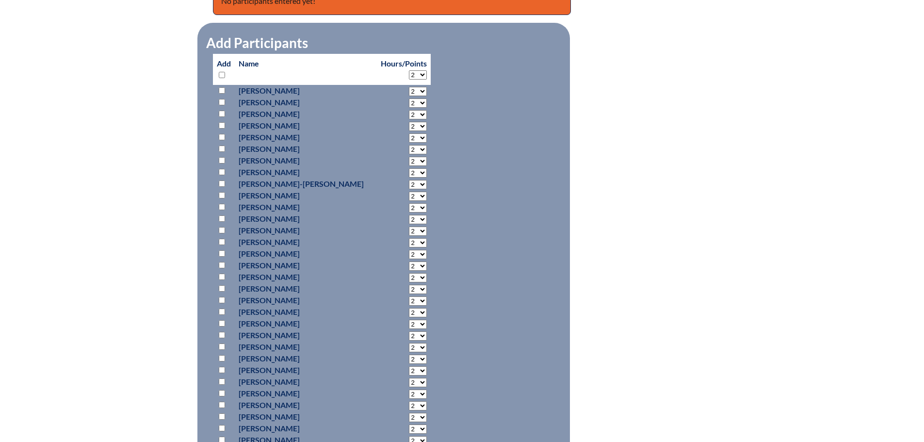
click at [410, 100] on select "2 3 4 5 6 7 8 9 10 11 12 13 14 15 16 17 18 19 20 21 22 23" at bounding box center [418, 103] width 18 height 9
select select "4"
click at [409, 99] on select "2 3 4 5 6 7 8 9 10 11 12 13 14 15 16 17 18 19 20 21 22 23" at bounding box center [418, 103] width 18 height 9
click at [222, 99] on input "checkbox" at bounding box center [222, 102] width 6 height 6
checkbox input "true"
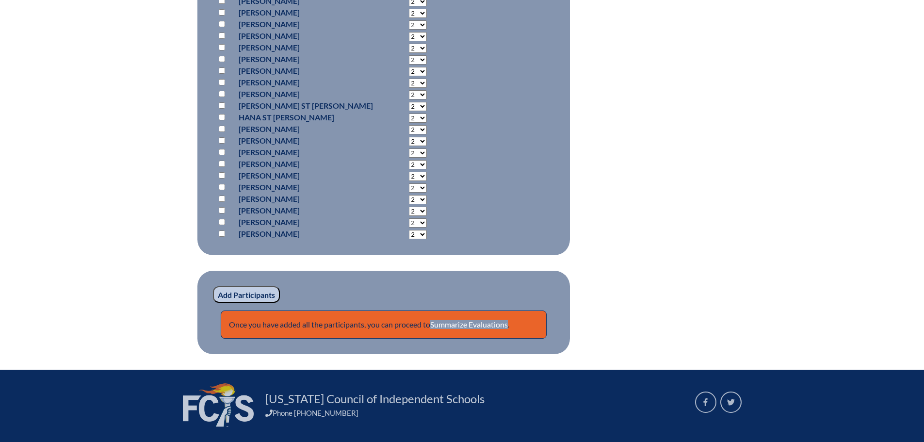
scroll to position [908, 0]
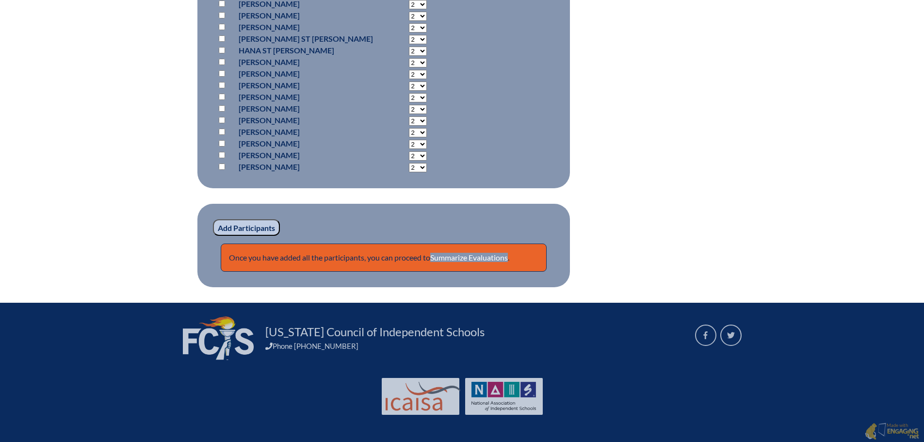
click at [242, 223] on input "Add Participants" at bounding box center [246, 227] width 67 height 16
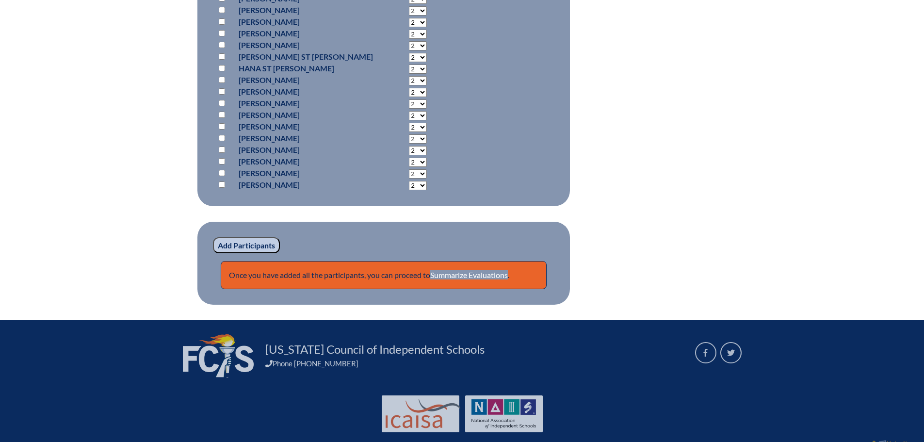
scroll to position [949, 0]
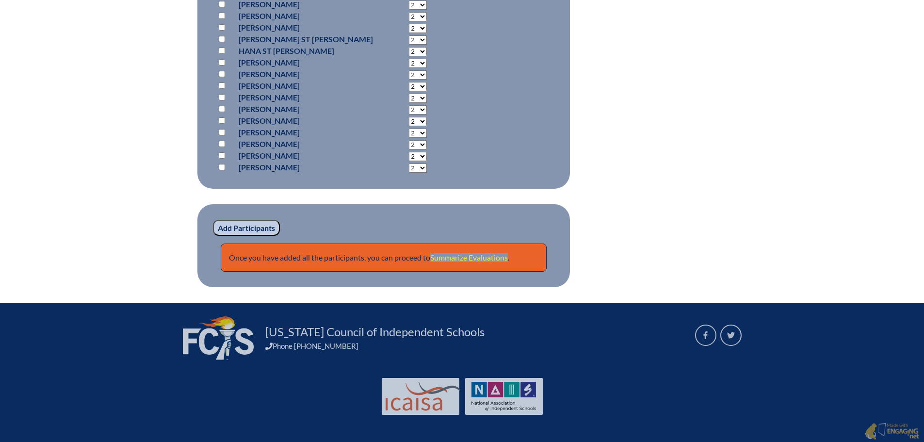
click at [504, 257] on link "Summarize Evaluations" at bounding box center [469, 257] width 78 height 9
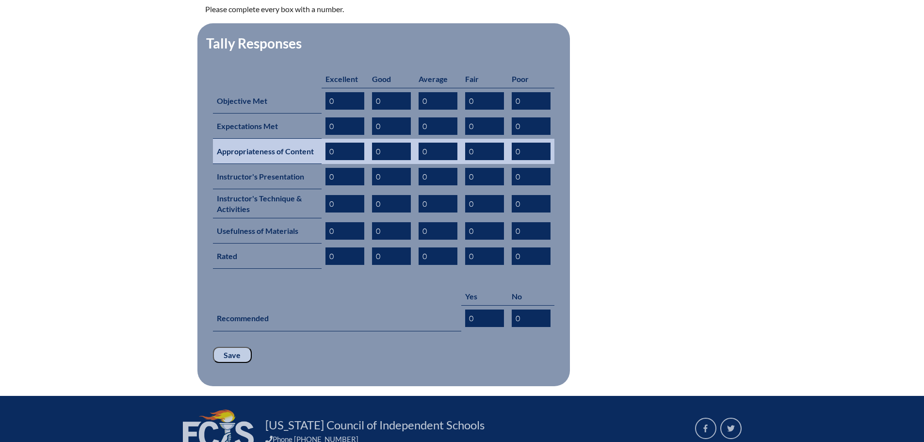
scroll to position [485, 0]
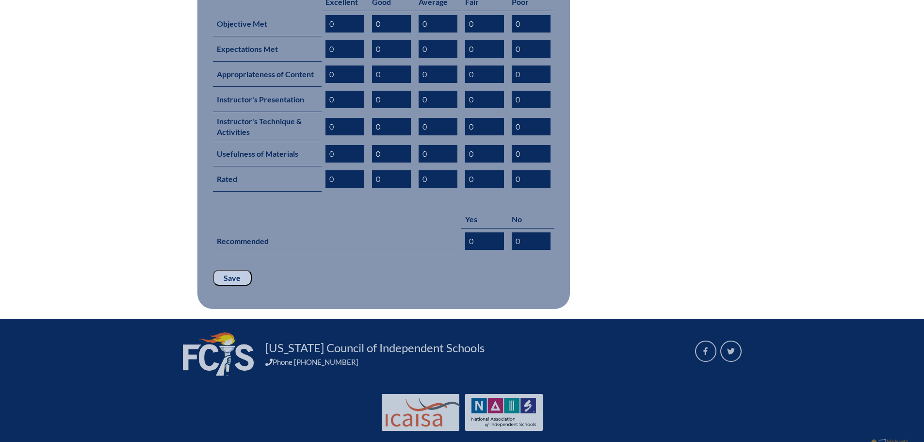
click at [238, 270] on input "Save" at bounding box center [232, 278] width 39 height 16
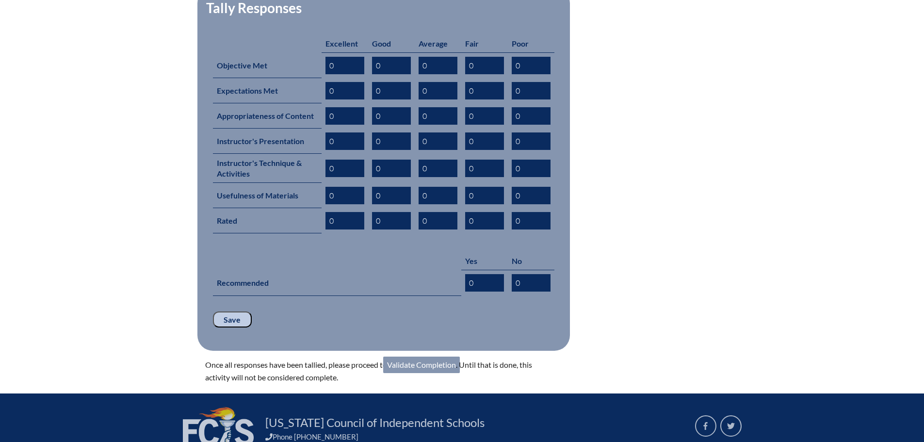
scroll to position [518, 0]
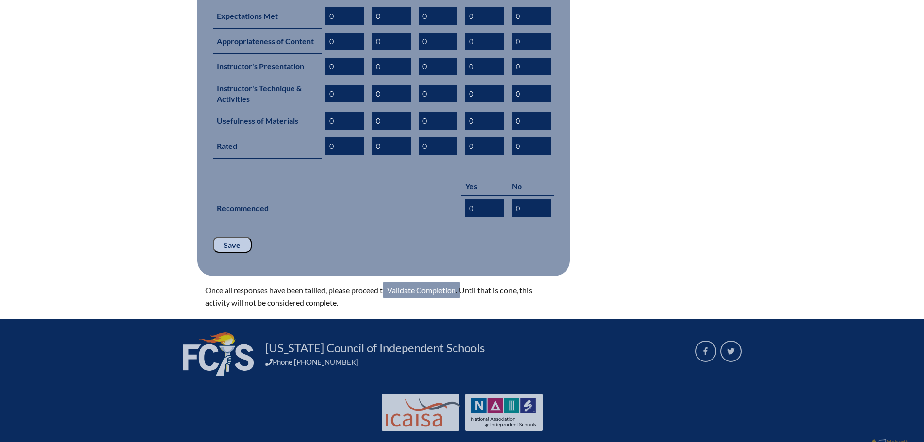
click at [445, 282] on link "Validate Completion" at bounding box center [421, 290] width 77 height 16
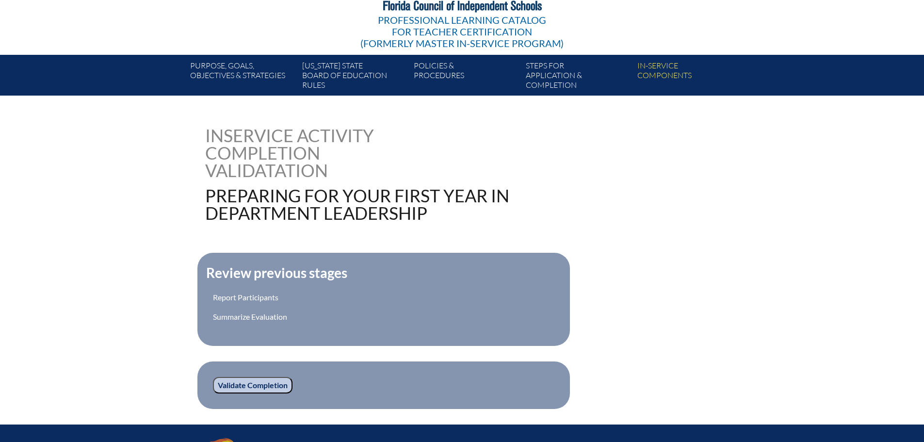
scroll to position [251, 0]
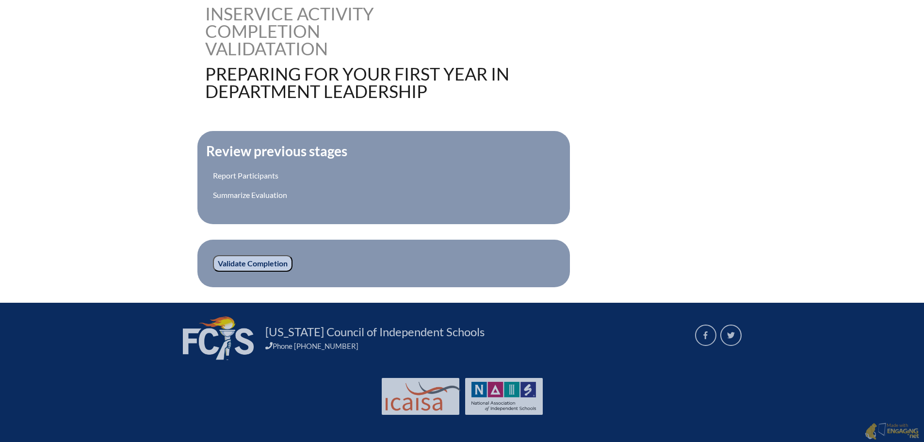
click at [273, 265] on input "Validate Completion" at bounding box center [253, 263] width 80 height 16
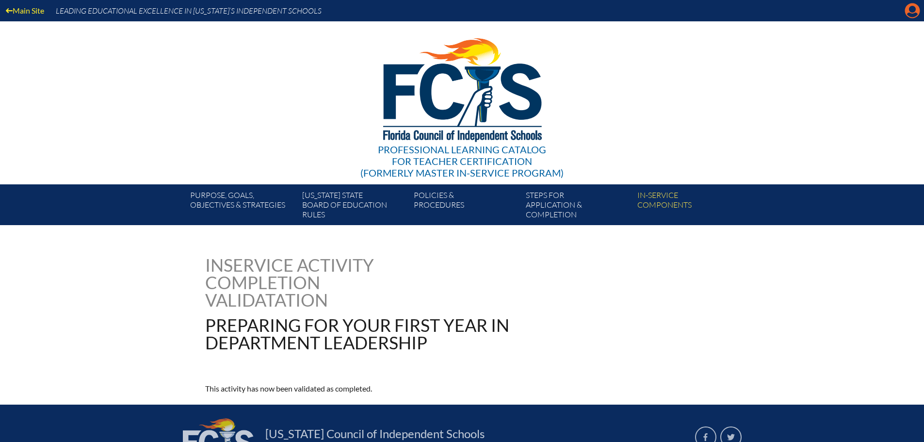
click at [914, 5] on icon at bounding box center [913, 10] width 15 height 15
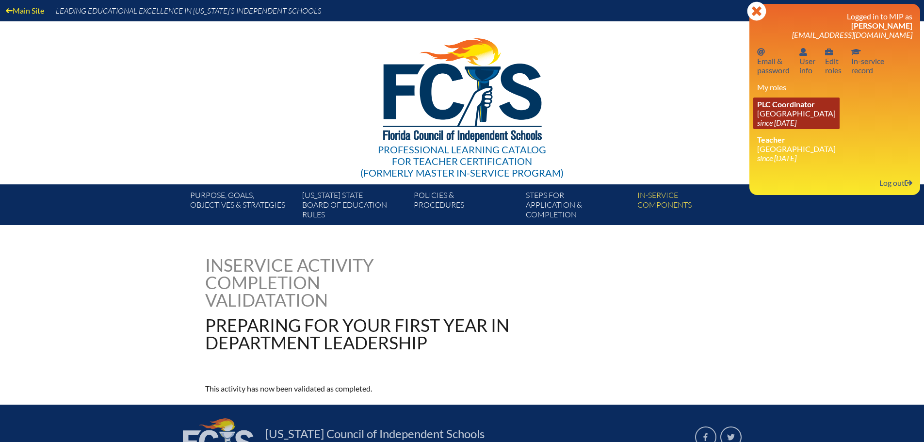
click at [789, 111] on link "PLC Coordinator [GEOGRAPHIC_DATA] since [DATE]" at bounding box center [797, 114] width 86 height 32
